Goal: Transaction & Acquisition: Purchase product/service

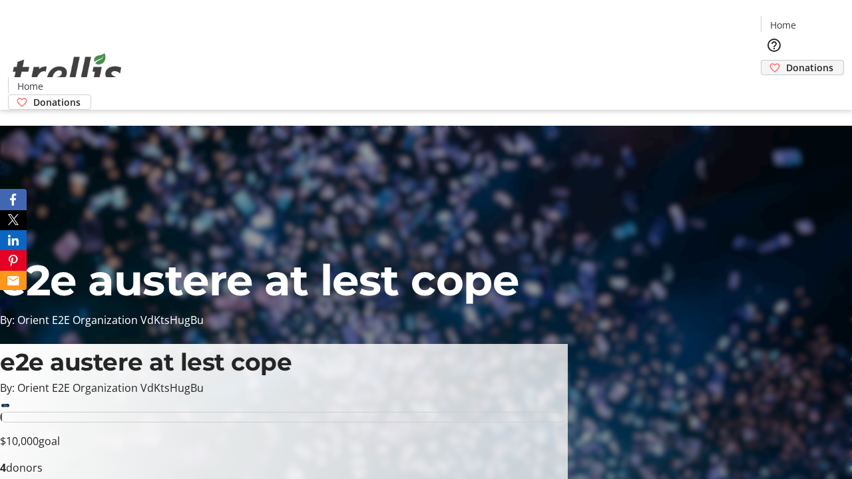
click at [786, 61] on span "Donations" at bounding box center [809, 68] width 47 height 14
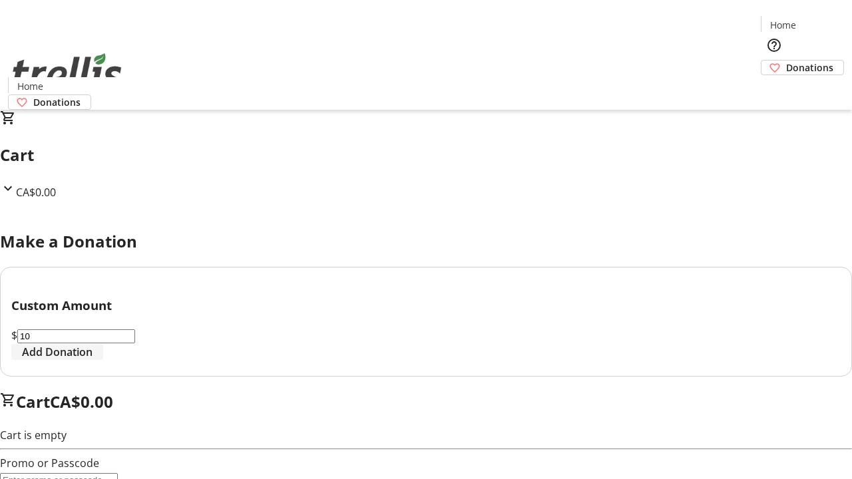
click at [93, 360] on span "Add Donation" at bounding box center [57, 352] width 71 height 16
